Goal: Task Accomplishment & Management: Complete application form

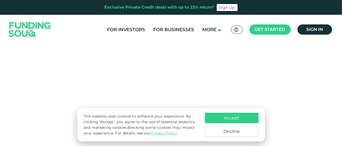
click at [184, 27] on link "For Businesses" at bounding box center [174, 29] width 44 height 9
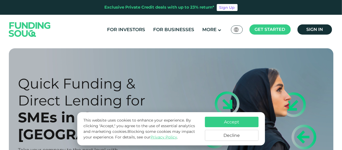
click at [221, 121] on button "Accept" at bounding box center [232, 122] width 54 height 10
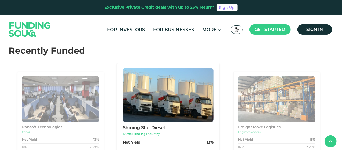
scroll to position [548, 0]
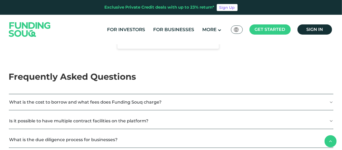
scroll to position [666, 0]
